Goal: Task Accomplishment & Management: Manage account settings

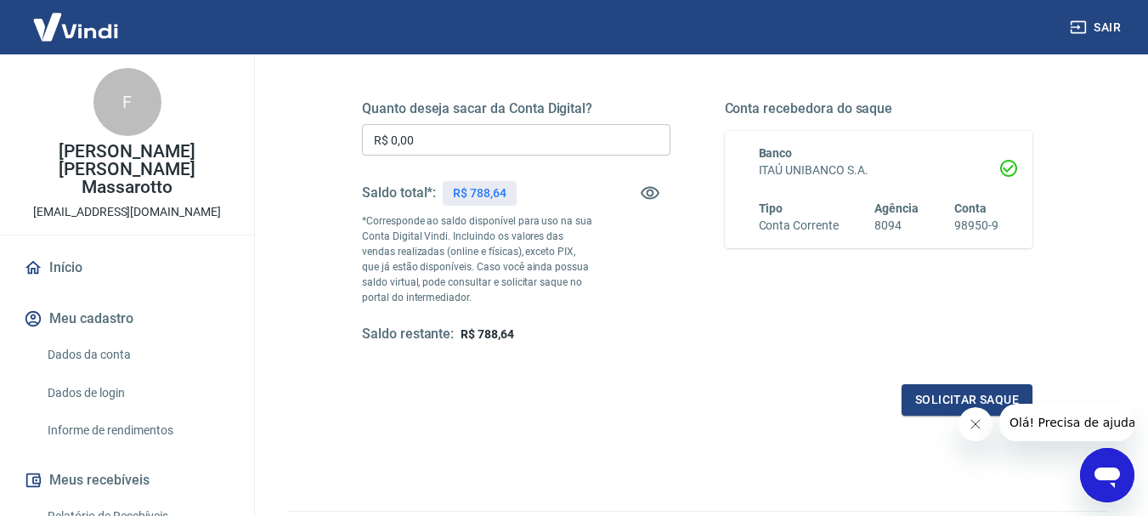
scroll to position [340, 0]
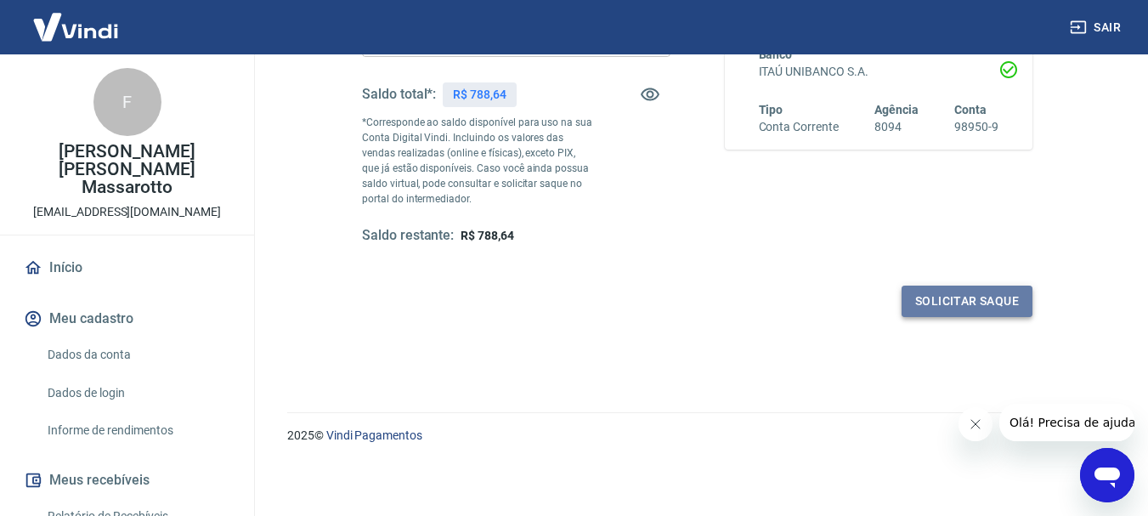
click at [989, 293] on button "Solicitar saque" at bounding box center [966, 300] width 131 height 31
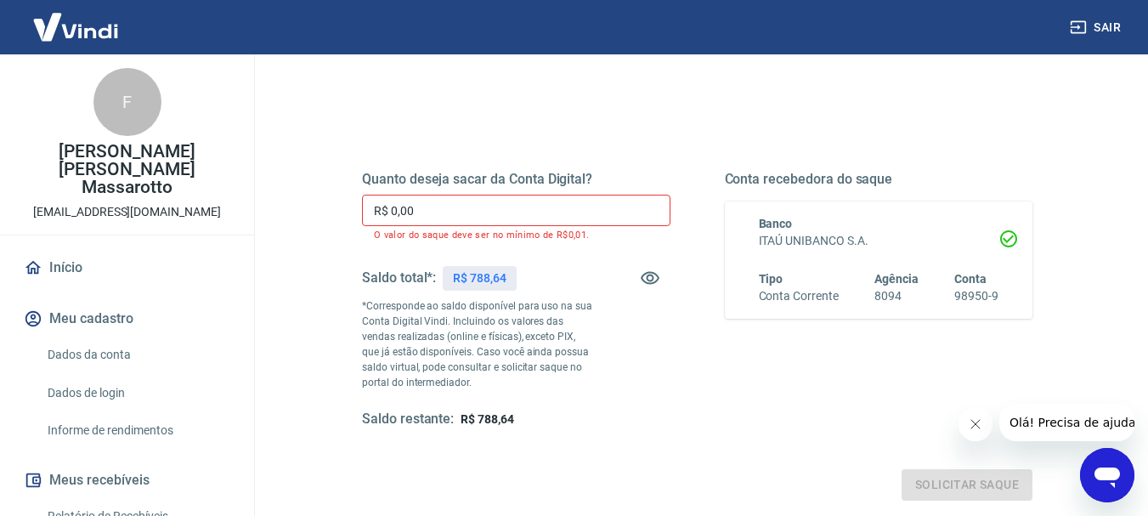
scroll to position [170, 0]
click at [443, 214] on input "R$ 0,00" at bounding box center [516, 210] width 308 height 31
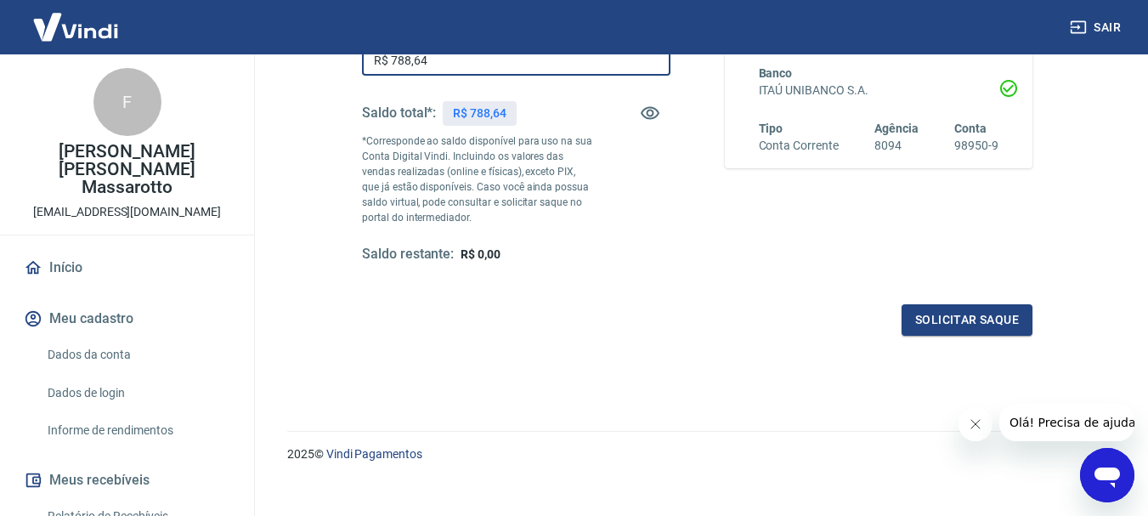
scroll to position [340, 0]
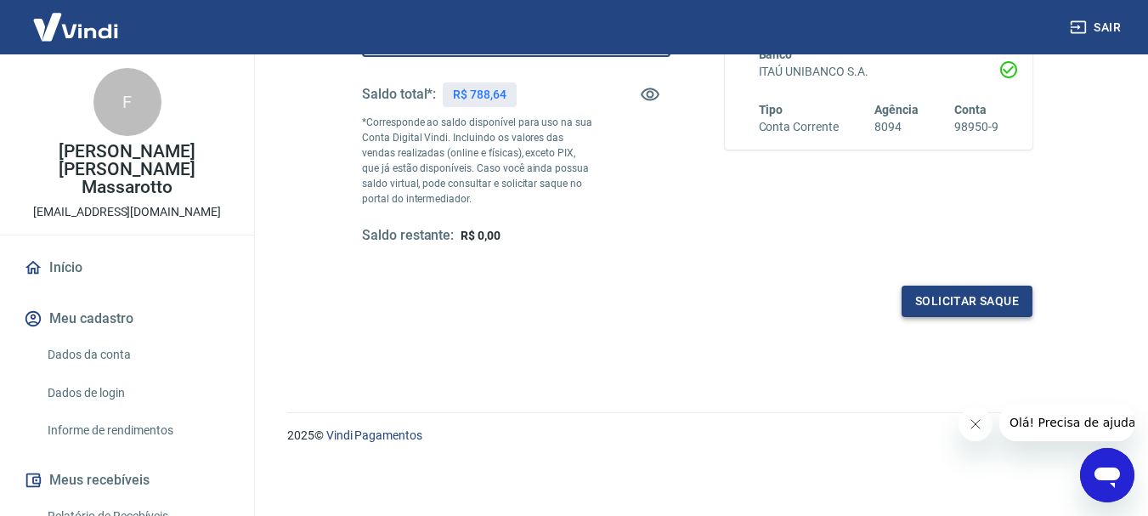
type input "R$ 788,64"
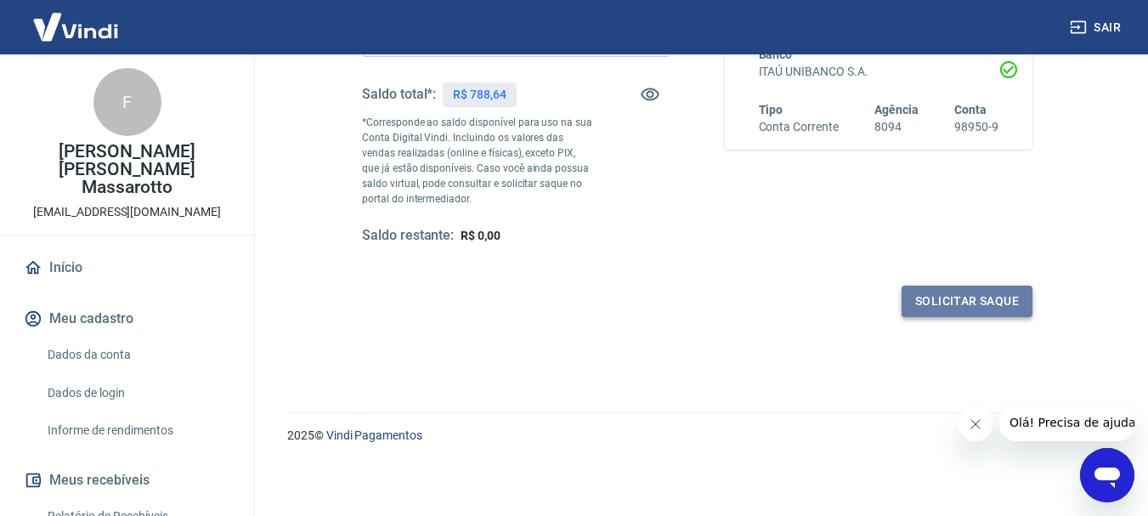
click at [969, 297] on button "Solicitar saque" at bounding box center [966, 300] width 131 height 31
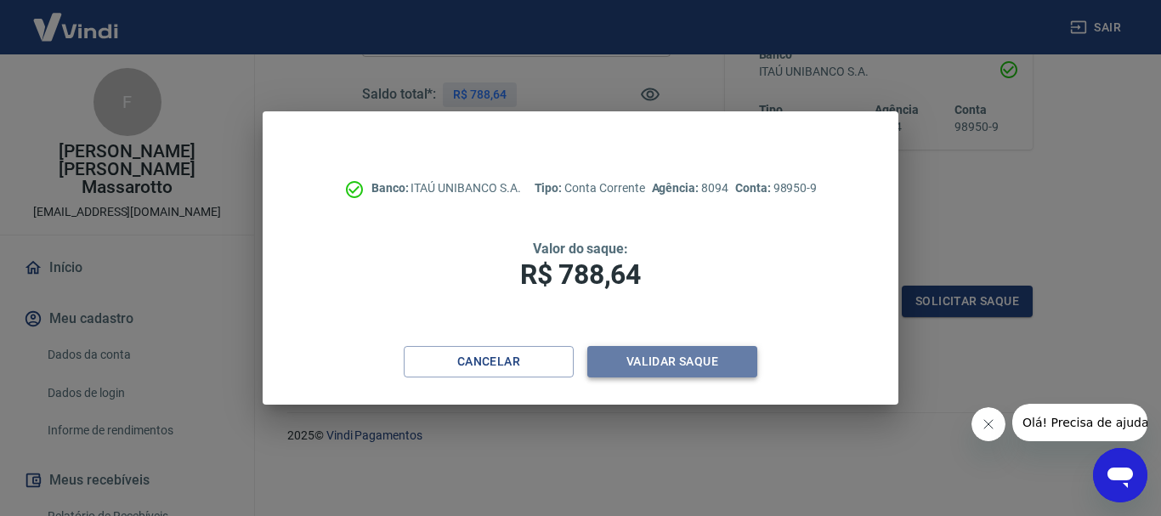
click at [682, 355] on button "Validar saque" at bounding box center [672, 361] width 170 height 31
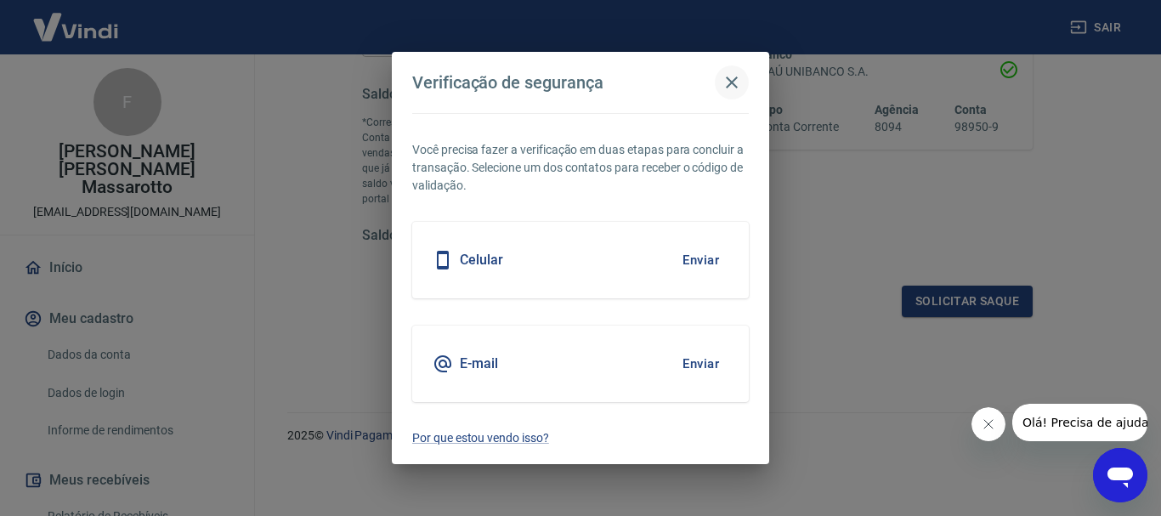
click at [737, 79] on icon "button" at bounding box center [731, 82] width 20 height 20
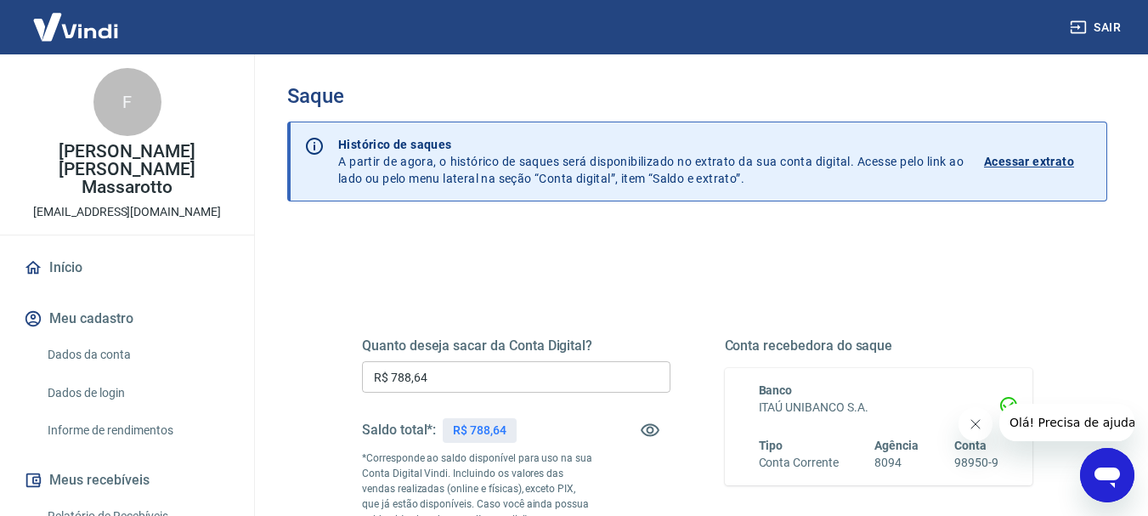
scroll to position [0, 0]
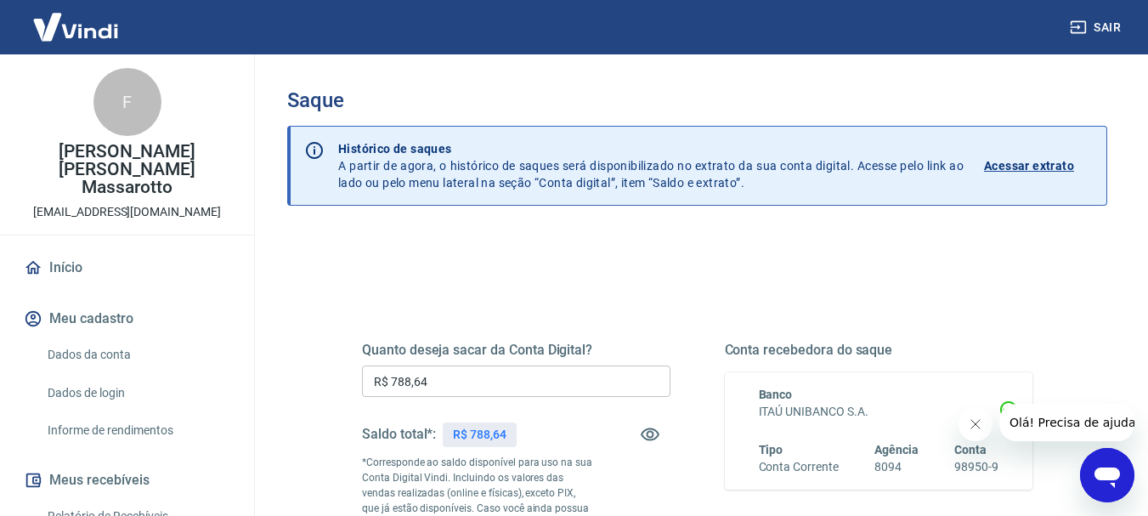
click at [1039, 162] on p "Acessar extrato" at bounding box center [1029, 165] width 90 height 17
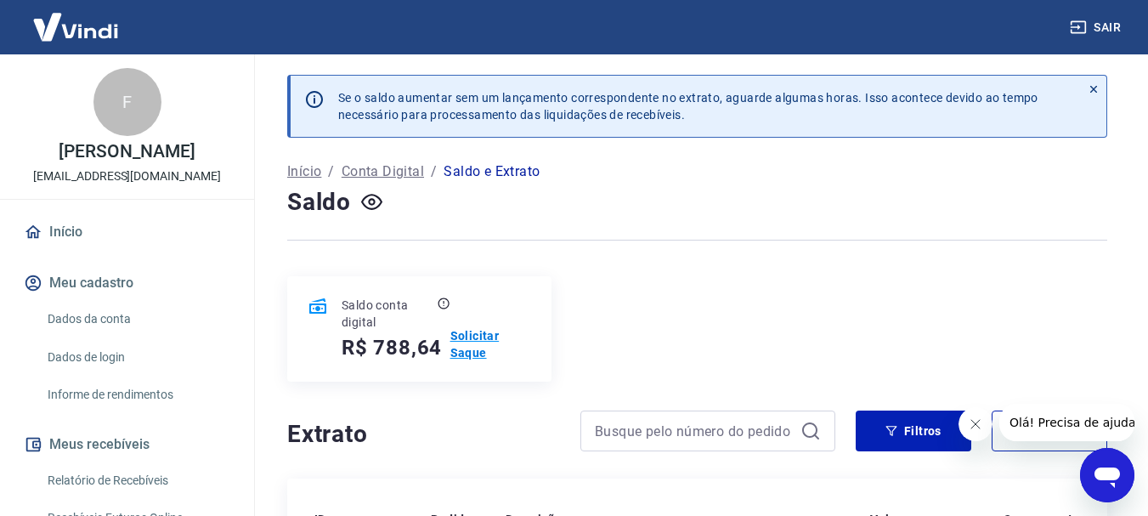
click at [471, 353] on p "Solicitar Saque" at bounding box center [490, 344] width 81 height 34
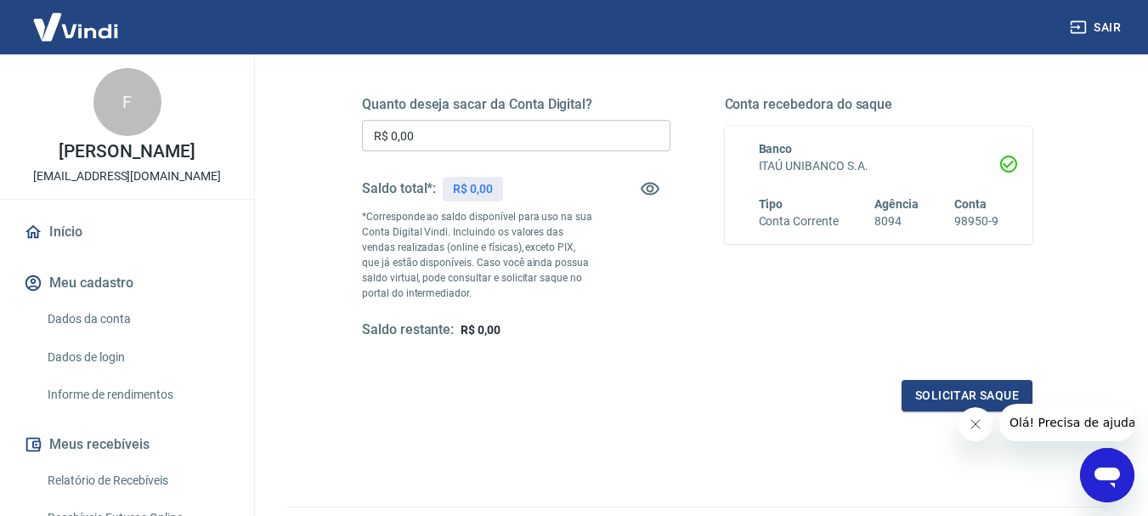
scroll to position [255, 0]
